Goal: Find specific fact: Find specific fact

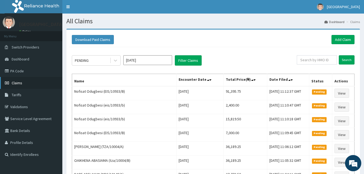
drag, startPoint x: 16, startPoint y: 82, endPoint x: 20, endPoint y: 82, distance: 3.3
click at [16, 82] on span "Claims" at bounding box center [17, 83] width 11 height 5
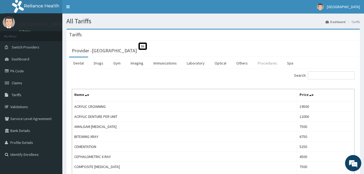
click at [268, 64] on link "Procedures" at bounding box center [267, 62] width 28 height 11
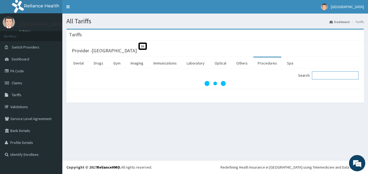
click at [325, 76] on input "Search:" at bounding box center [335, 75] width 47 height 8
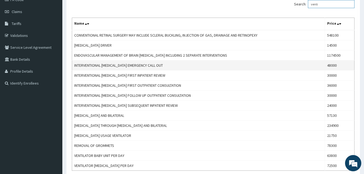
scroll to position [62, 0]
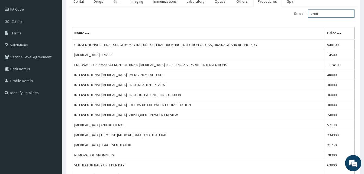
type input "venti"
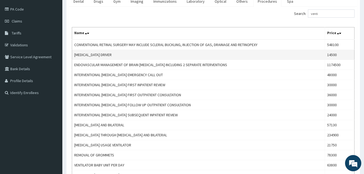
click at [333, 56] on td "14500" at bounding box center [340, 55] width 30 height 10
click at [103, 53] on td "[MEDICAL_DATA] DRIVER" at bounding box center [198, 55] width 253 height 10
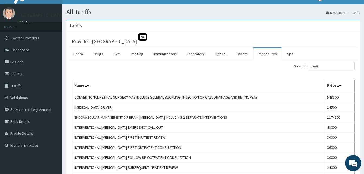
scroll to position [8, 0]
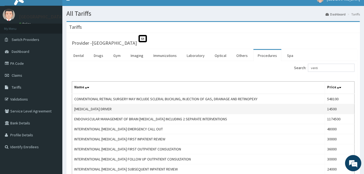
click at [343, 109] on td "14500" at bounding box center [340, 109] width 30 height 10
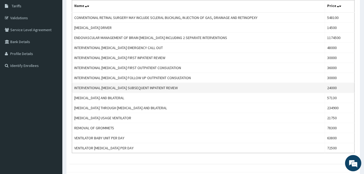
scroll to position [62, 0]
